Goal: Find contact information: Find contact information

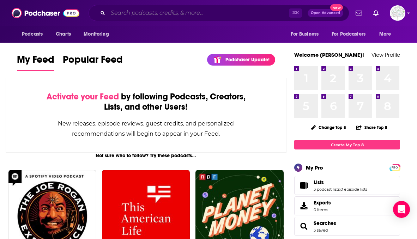
click at [173, 14] on input "Search podcasts, credits, & more..." at bounding box center [198, 12] width 181 height 11
click at [161, 14] on input "Search podcasts, credits, & more..." at bounding box center [198, 12] width 181 height 11
click at [156, 13] on input "Search podcasts, credits, & more..." at bounding box center [198, 12] width 181 height 11
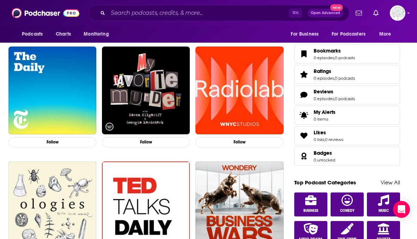
scroll to position [240, 0]
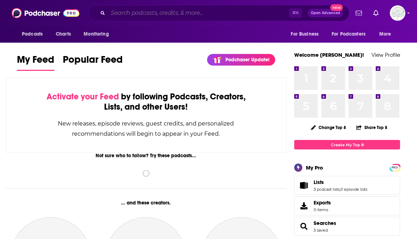
click at [170, 14] on input "Search podcasts, credits, & more..." at bounding box center [198, 12] width 181 height 11
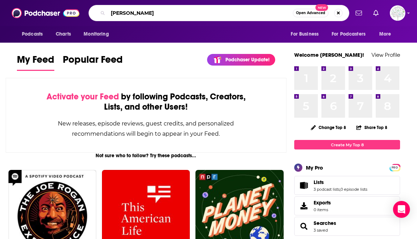
type input "[PERSON_NAME]"
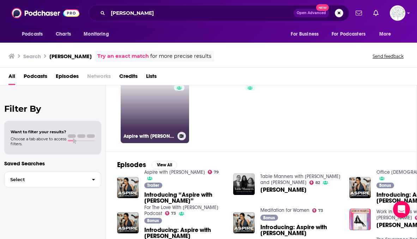
scroll to position [36, 0]
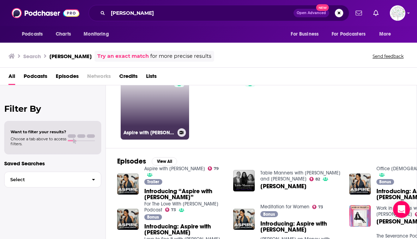
click at [150, 116] on link "79 Aspire with [PERSON_NAME]" at bounding box center [155, 105] width 68 height 68
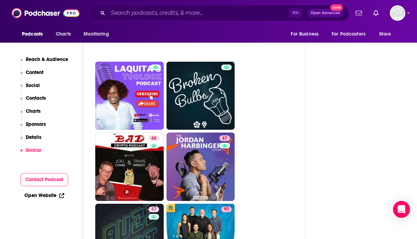
scroll to position [2553, 0]
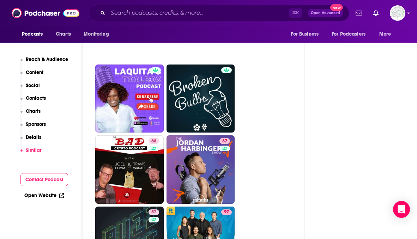
click at [35, 59] on p "Reach & Audience" at bounding box center [47, 59] width 42 height 6
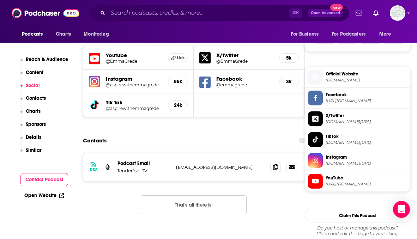
scroll to position [476, 0]
click at [194, 166] on p "[EMAIL_ADDRESS][DOMAIN_NAME]" at bounding box center [220, 167] width 89 height 6
click at [190, 168] on p "[EMAIL_ADDRESS][DOMAIN_NAME]" at bounding box center [220, 167] width 89 height 6
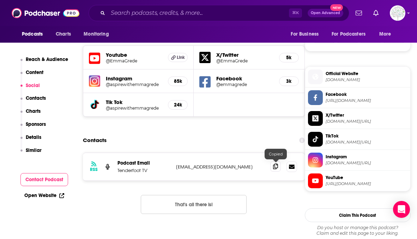
click at [276, 167] on icon at bounding box center [275, 167] width 5 height 6
